Goal: Information Seeking & Learning: Learn about a topic

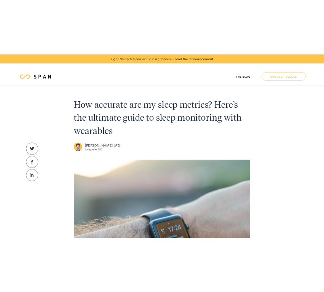
scroll to position [605, 0]
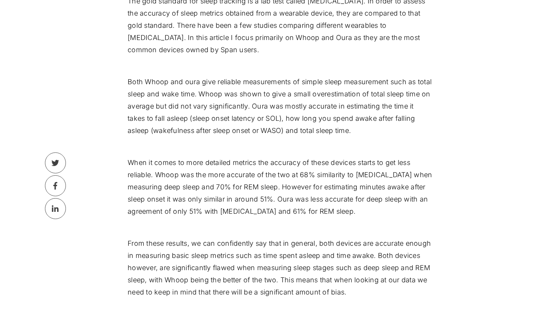
click at [513, 145] on div "How accurate are my sleep metrics? Here’s the ultimate guide to sleep monitorin…" at bounding box center [280, 283] width 560 height 1669
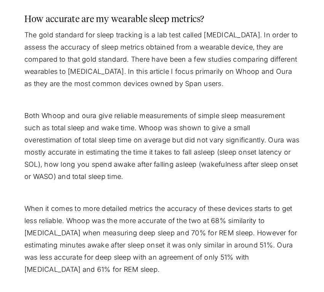
scroll to position [0, 0]
